Goal: Information Seeking & Learning: Learn about a topic

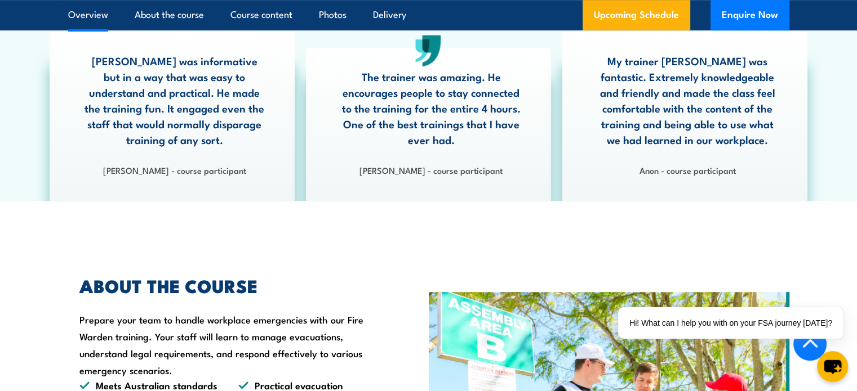
scroll to position [592, 0]
